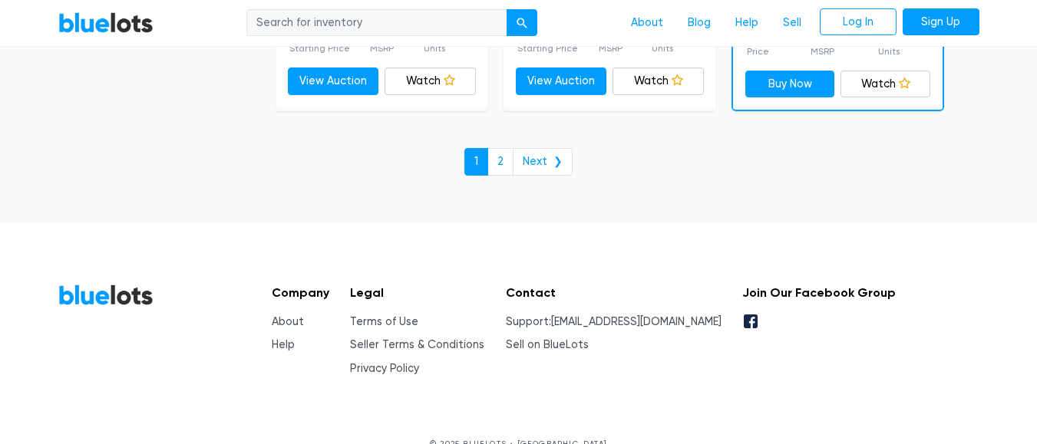
scroll to position [6897, 0]
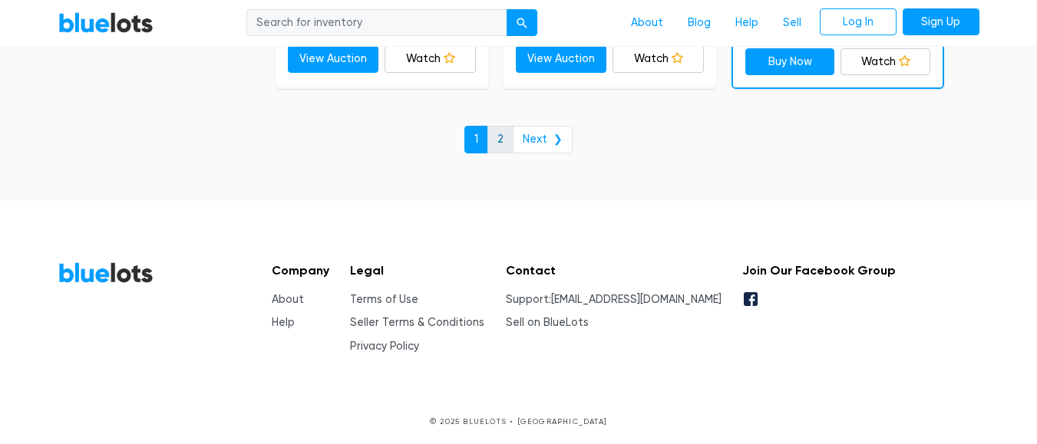
click at [507, 137] on link "2" at bounding box center [500, 140] width 26 height 28
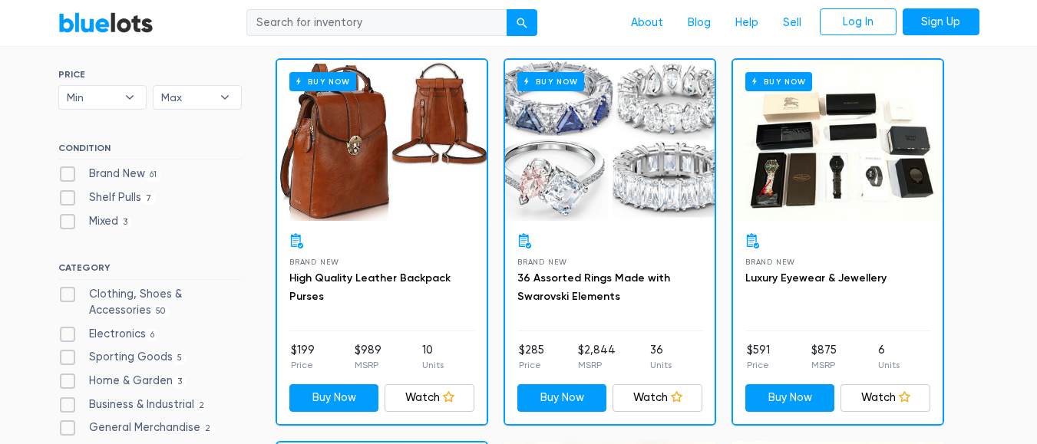
scroll to position [77, 0]
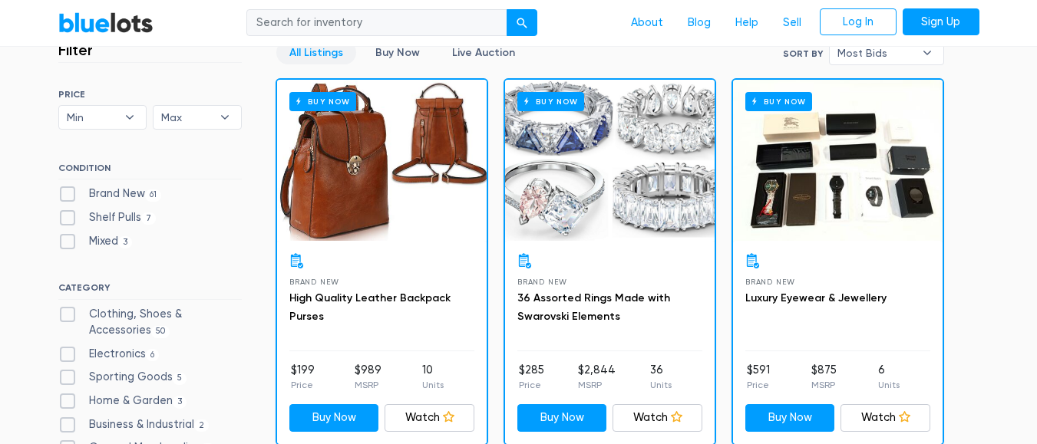
click at [120, 196] on label "Brand New 61" at bounding box center [110, 194] width 104 height 17
click at [68, 196] on New"] "Brand New 61" at bounding box center [63, 191] width 10 height 10
checkbox New"] "true"
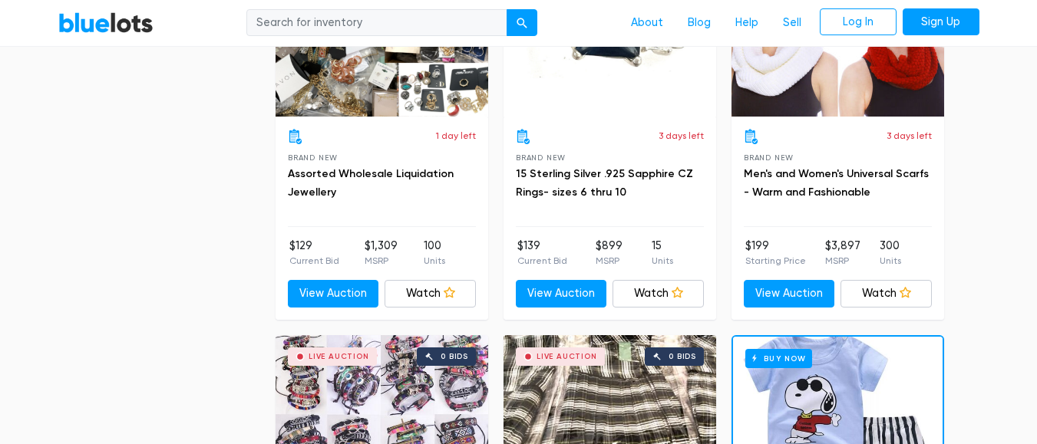
scroll to position [1334, 0]
